Goal: Task Accomplishment & Management: Complete application form

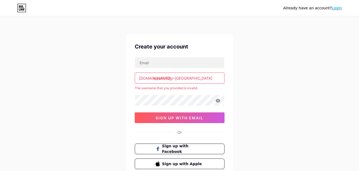
click at [166, 72] on div "[DOMAIN_NAME]/ Wealth-Mgr-[PERSON_NAME] The username that you provided is inval…" at bounding box center [180, 90] width 90 height 66
click at [169, 79] on input "Wealth-Mgr-[GEOGRAPHIC_DATA]" at bounding box center [179, 78] width 89 height 11
paste input "wealthmgrm"
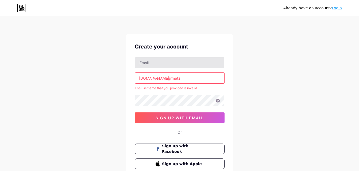
type input "wealthmgrmetz"
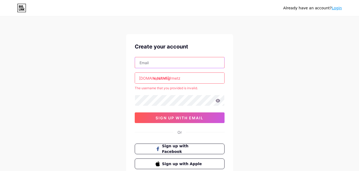
click at [158, 61] on input "text" at bounding box center [179, 62] width 89 height 11
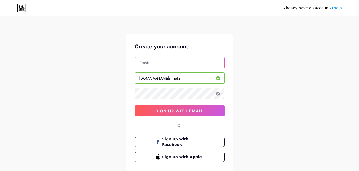
paste input "[PERSON_NAME][EMAIL_ADDRESS][DOMAIN_NAME]"
type input "[PERSON_NAME][EMAIL_ADDRESS][DOMAIN_NAME]"
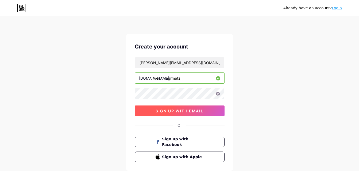
click at [184, 112] on span "sign up with email" at bounding box center [179, 111] width 48 height 5
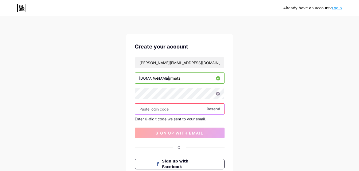
paste input "127883"
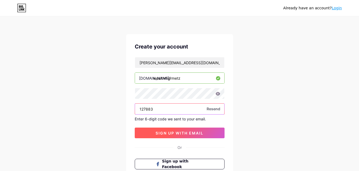
type input "127883"
click at [181, 131] on span "sign up with email" at bounding box center [179, 133] width 48 height 5
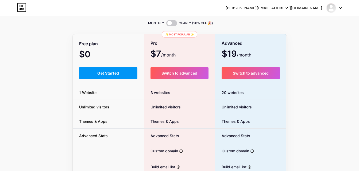
scroll to position [27, 0]
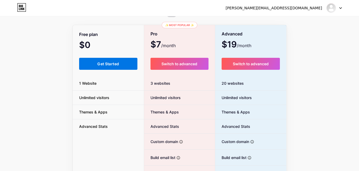
click at [103, 68] on button "Get Started" at bounding box center [108, 64] width 58 height 12
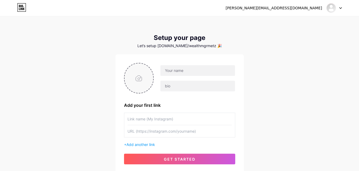
click at [140, 76] on input "file" at bounding box center [138, 79] width 29 height 30
type input "C:\fakepath\200.jpg"
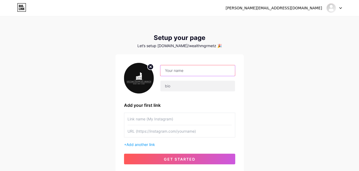
click at [175, 72] on input "text" at bounding box center [197, 70] width 74 height 11
paste input "wealthmgrmetz"
type input "wealthmgrmetz"
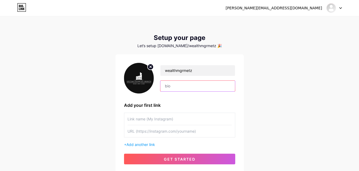
click at [169, 87] on input "text" at bounding box center [197, 86] width 74 height 11
click at [22, 75] on div "[PERSON_NAME][EMAIL_ADDRESS][DOMAIN_NAME] Dashboard Logout Setup your page Let’…" at bounding box center [179, 95] width 359 height 190
click at [187, 90] on input "text" at bounding box center [197, 86] width 74 height 11
paste input "As a Financial Advisor for Lifetime Financial Growth, [PERSON_NAME], plays a pi…"
click at [24, 62] on div "[PERSON_NAME][EMAIL_ADDRESS][DOMAIN_NAME] Dashboard Logout Setup your page Let’…" at bounding box center [179, 95] width 359 height 190
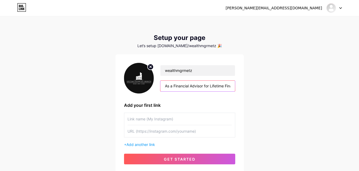
click at [196, 85] on input "As a Financial Advisor for Lifetime Financial Growth, [PERSON_NAME], plays a pi…" at bounding box center [197, 86] width 74 height 11
paste input "[PERSON_NAME], a Wealth Management Advisor for Lifetime Financial Growth, offer…"
type input "[PERSON_NAME], a Wealth Management Advisor for Lifetime Financial Growth, offer…"
click at [137, 121] on input "text" at bounding box center [179, 119] width 104 height 12
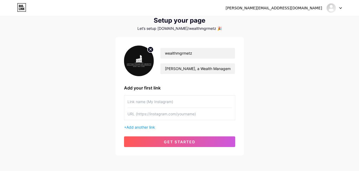
scroll to position [27, 0]
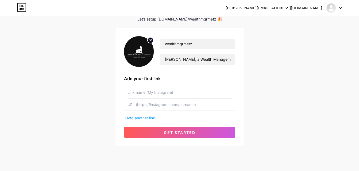
drag, startPoint x: 74, startPoint y: 114, endPoint x: 82, endPoint y: 114, distance: 7.7
click at [74, 114] on div "[PERSON_NAME][EMAIL_ADDRESS][DOMAIN_NAME] Dashboard Logout Setup your page Let’…" at bounding box center [179, 68] width 359 height 190
click at [151, 96] on input "text" at bounding box center [179, 93] width 104 height 12
paste input "401(k)"
type input "401(k)"
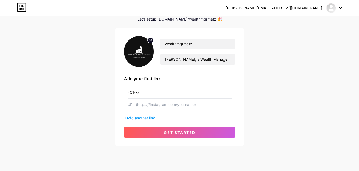
click at [143, 105] on input "text" at bounding box center [179, 105] width 104 height 12
click at [0, 73] on html "[PERSON_NAME][EMAIL_ADDRESS][DOMAIN_NAME] Dashboard Logout Setup your page Let’…" at bounding box center [179, 79] width 359 height 212
click at [148, 104] on input "text" at bounding box center [179, 105] width 104 height 12
paste input "[URL][DOMAIN_NAME][PERSON_NAME]"
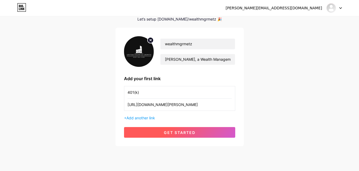
type input "[URL][DOMAIN_NAME][PERSON_NAME]"
click at [178, 134] on span "get started" at bounding box center [180, 133] width 32 height 5
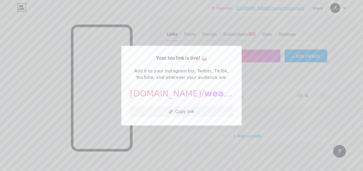
click at [204, 95] on span "wealthmgrmetz" at bounding box center [242, 94] width 76 height 10
click at [181, 110] on button "Copy link" at bounding box center [181, 112] width 103 height 11
